Goal: Task Accomplishment & Management: Manage account settings

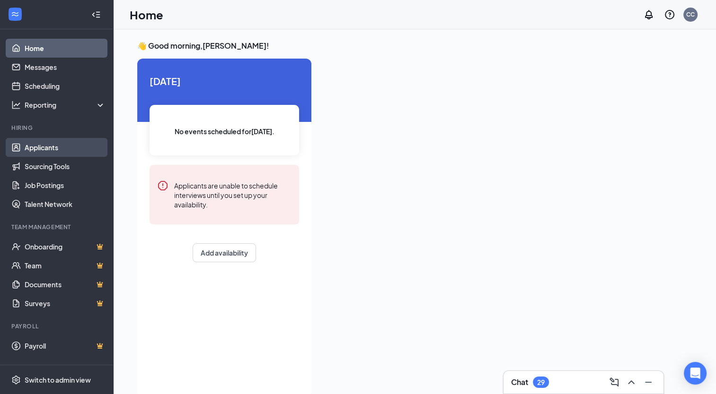
click at [47, 150] on link "Applicants" at bounding box center [65, 147] width 81 height 19
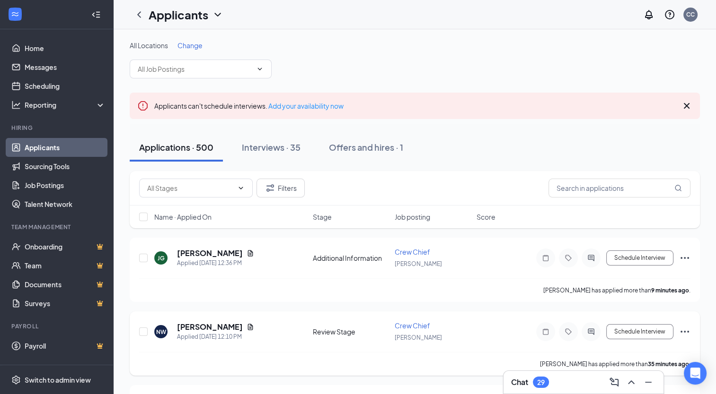
click at [685, 328] on icon "Ellipses" at bounding box center [684, 331] width 11 height 11
click at [246, 324] on icon "Document" at bounding box center [250, 328] width 8 height 8
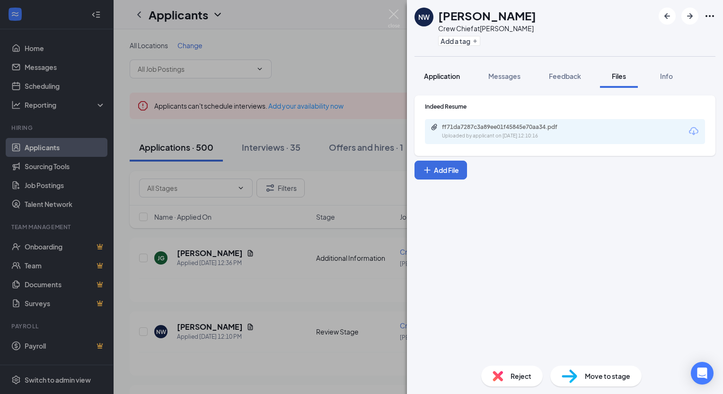
click at [431, 72] on span "Application" at bounding box center [442, 76] width 36 height 9
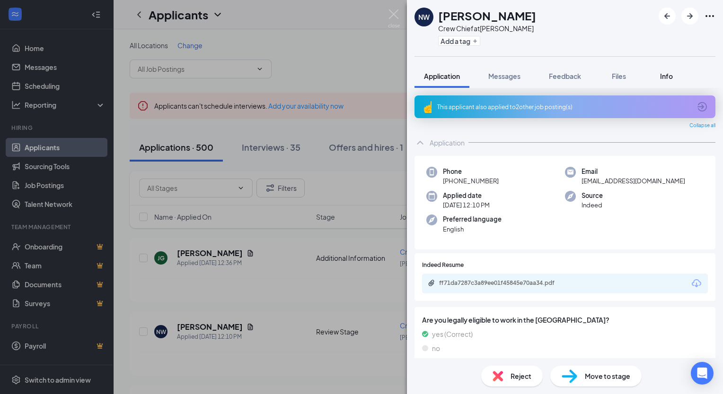
click at [666, 81] on button "Info" at bounding box center [666, 76] width 38 height 24
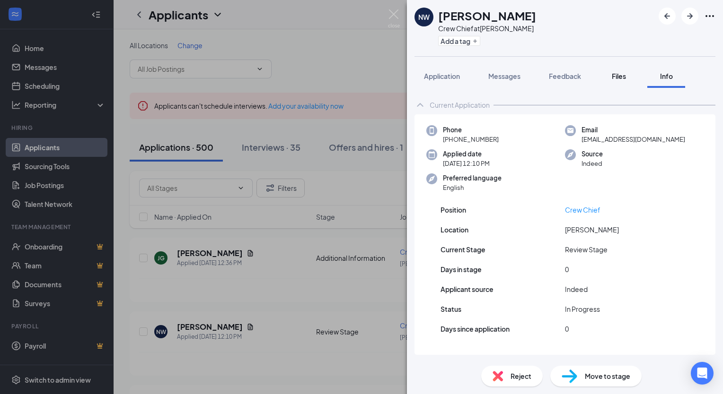
click at [624, 79] on span "Files" at bounding box center [619, 76] width 14 height 9
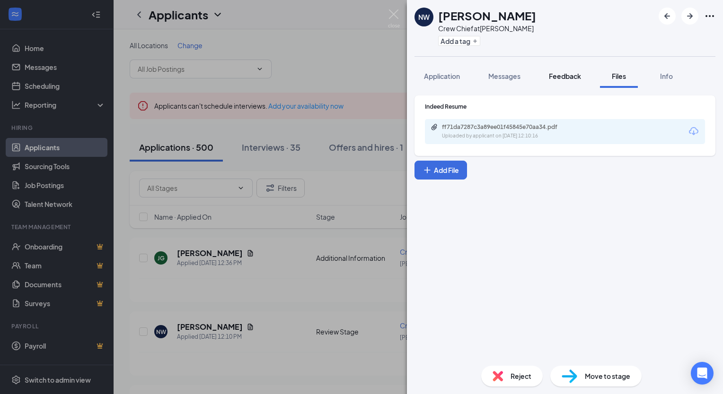
click at [574, 81] on button "Feedback" at bounding box center [564, 76] width 51 height 24
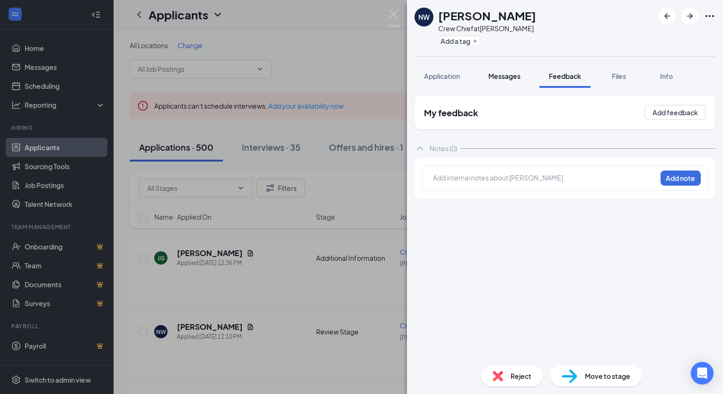
click at [513, 78] on span "Messages" at bounding box center [504, 76] width 32 height 9
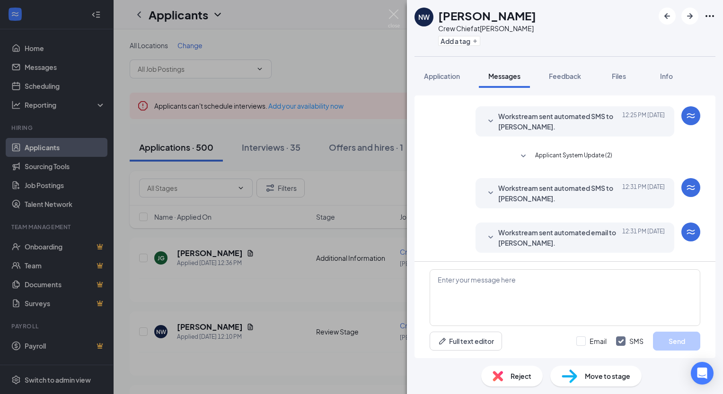
scroll to position [94, 0]
click at [443, 73] on span "Application" at bounding box center [442, 76] width 36 height 9
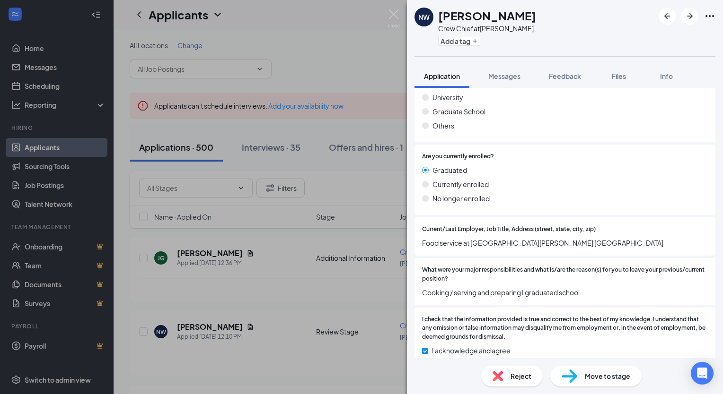
scroll to position [784, 0]
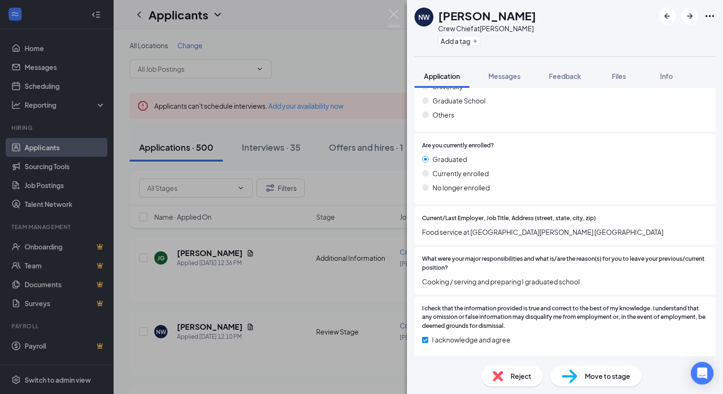
click at [355, 32] on div "NW [PERSON_NAME] Crew Chief at Roosevelt Add a tag Application Messages Feedbac…" at bounding box center [361, 197] width 723 height 394
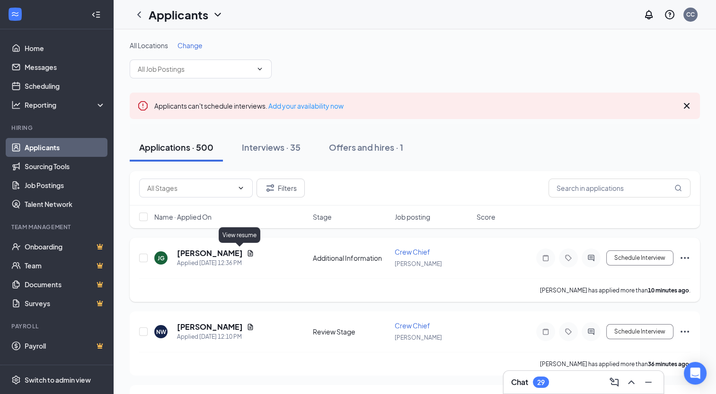
click at [248, 254] on icon "Document" at bounding box center [250, 253] width 5 height 6
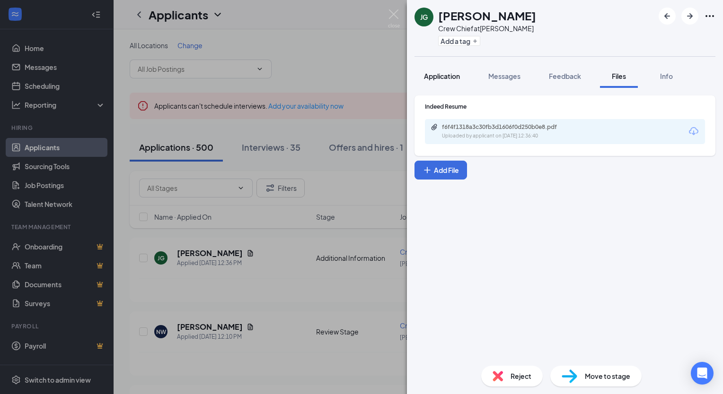
click at [452, 79] on span "Application" at bounding box center [442, 76] width 36 height 9
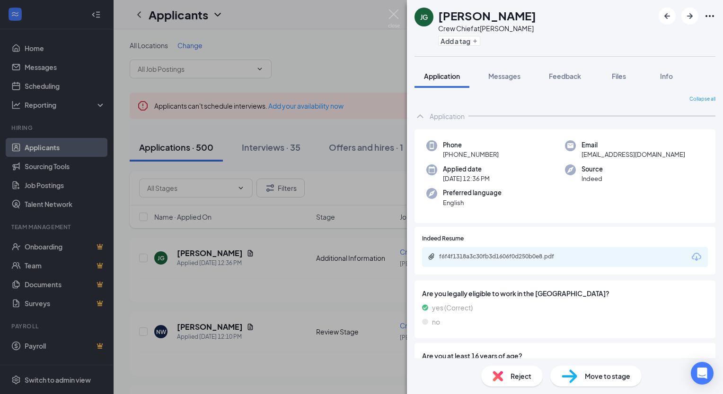
click at [354, 79] on div "[PERSON_NAME] [PERSON_NAME] Crew Chief at Roosevelt Add a tag Application Messa…" at bounding box center [361, 197] width 723 height 394
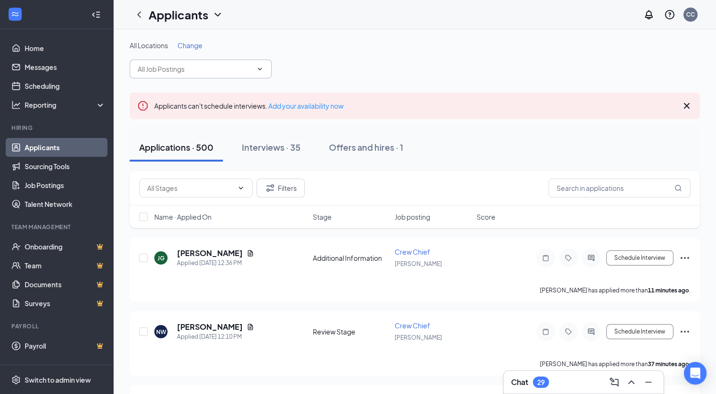
click at [258, 66] on icon "ChevronDown" at bounding box center [260, 69] width 8 height 8
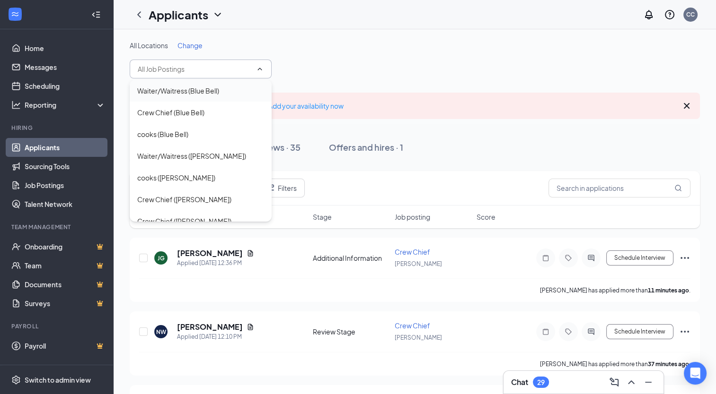
click at [192, 95] on div "Waiter/Waitress (Blue Bell)" at bounding box center [178, 91] width 82 height 10
type input "Waiter/Waitress (Blue Bell)"
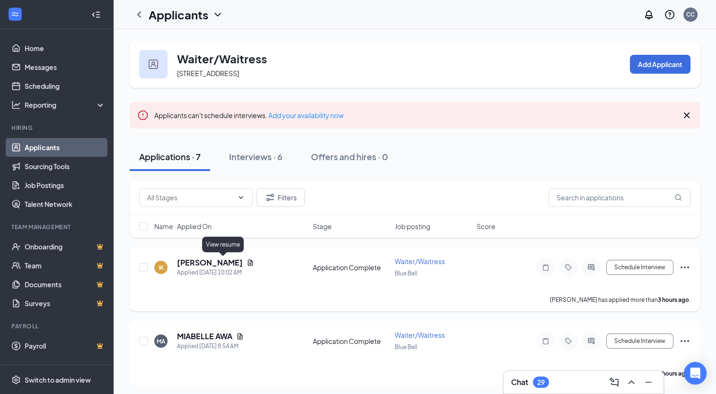
click at [248, 265] on icon "Document" at bounding box center [250, 263] width 5 height 6
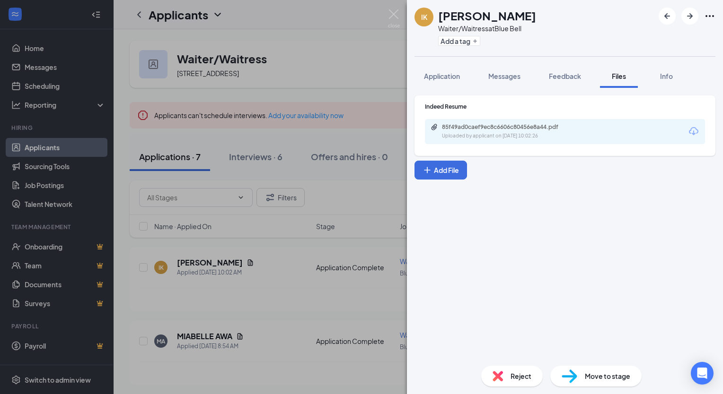
click at [371, 11] on div "IK [PERSON_NAME] Waiter/Waitress at Blue Bell Add a tag Application Messages Fe…" at bounding box center [361, 197] width 723 height 394
